Goal: Navigation & Orientation: Find specific page/section

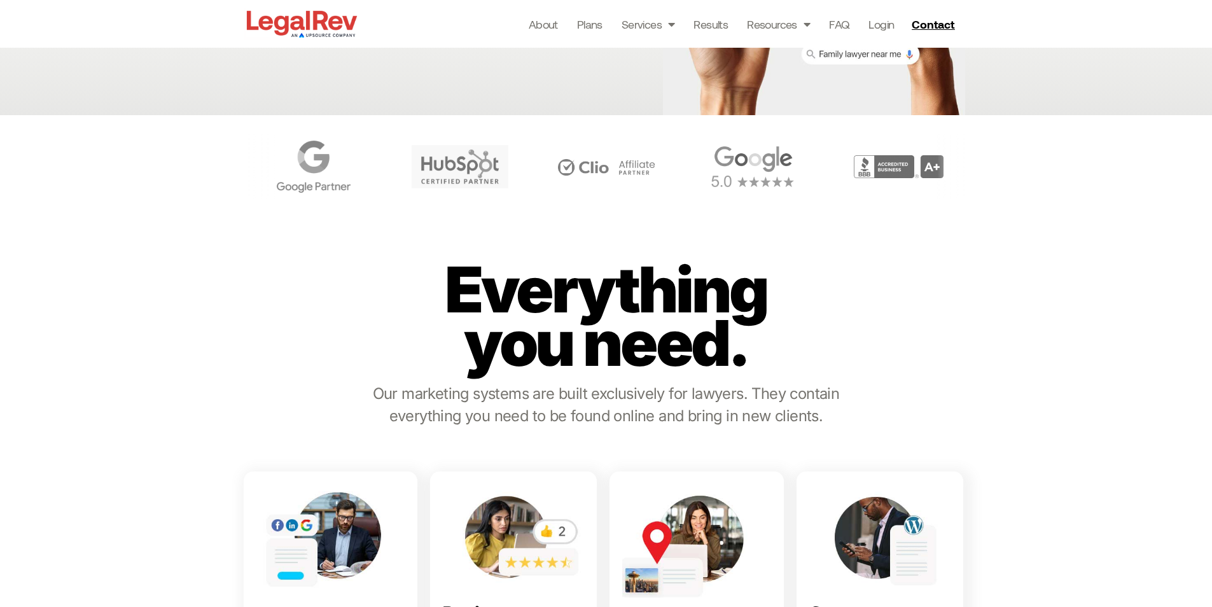
scroll to position [509, 0]
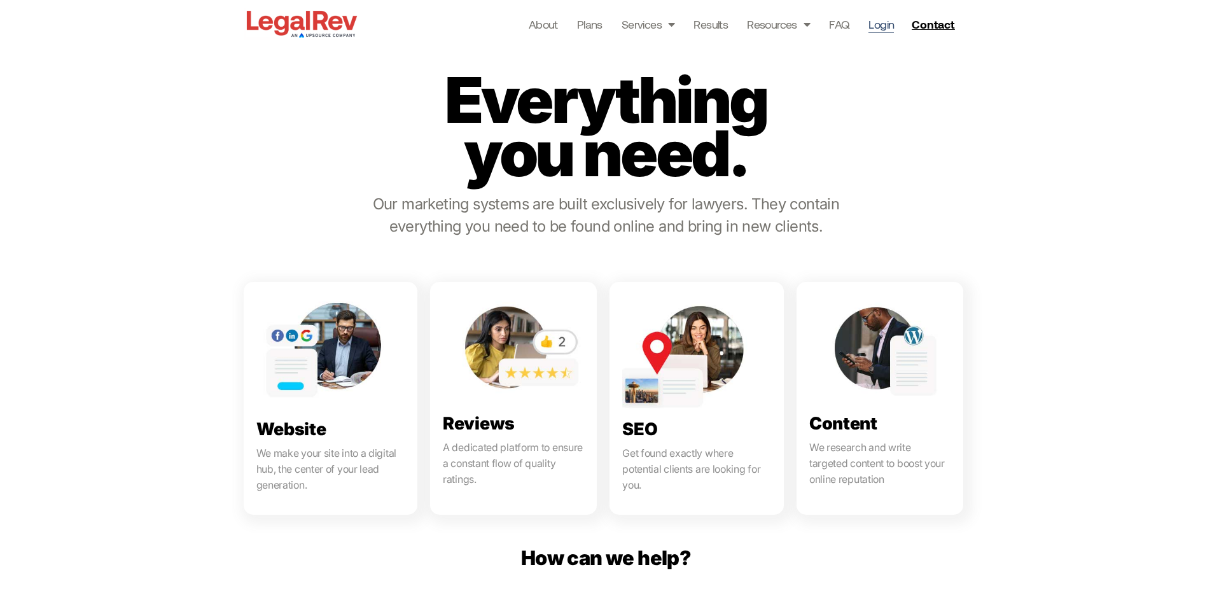
click at [873, 28] on link "Login" at bounding box center [880, 24] width 25 height 18
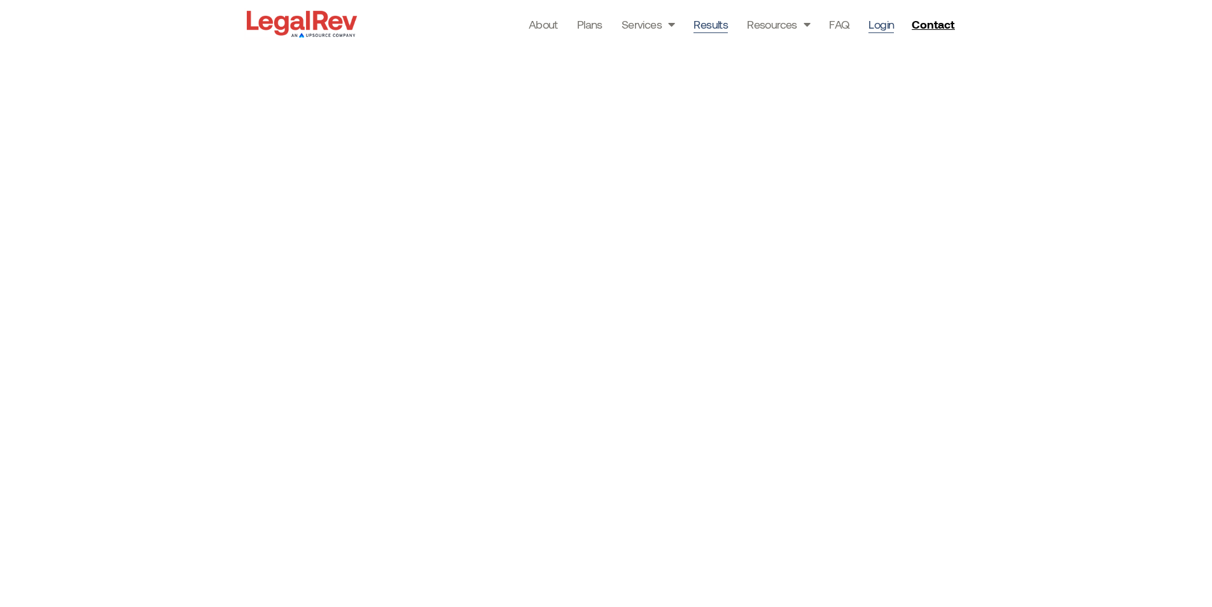
click at [702, 30] on link "Results" at bounding box center [710, 24] width 34 height 18
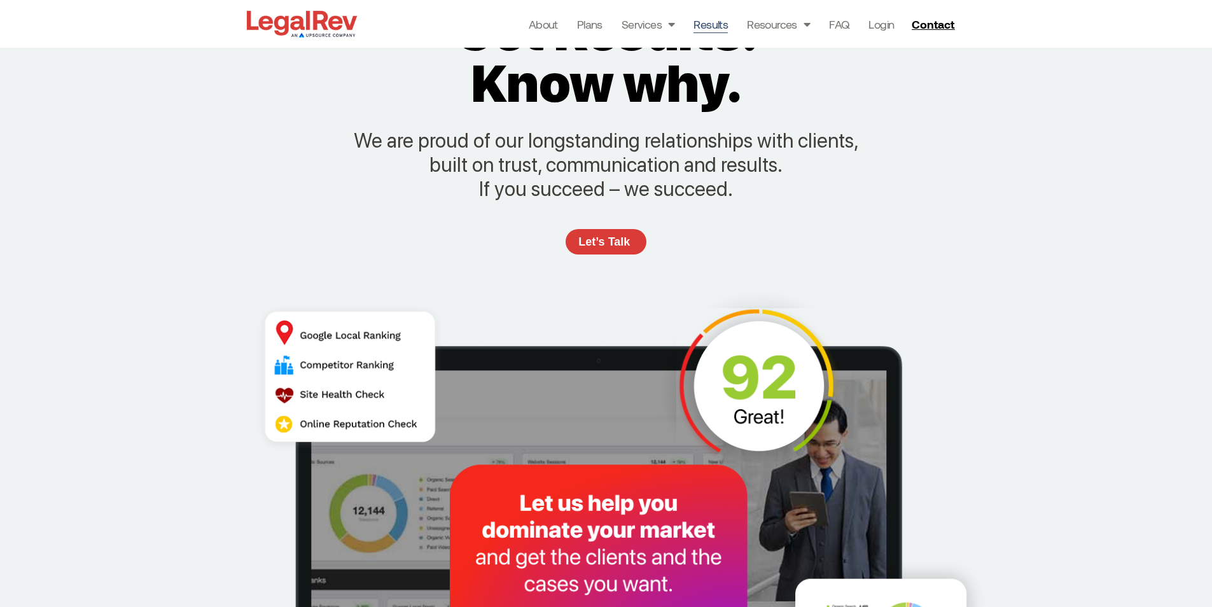
scroll to position [254, 0]
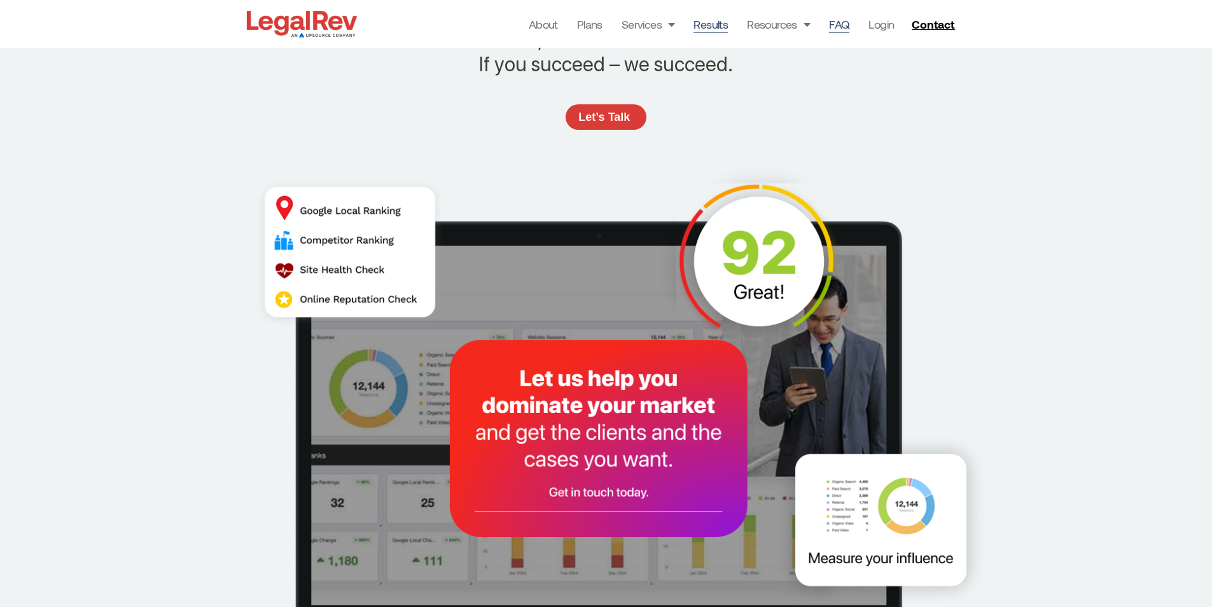
click at [840, 29] on link "FAQ" at bounding box center [839, 24] width 20 height 18
